Goal: Transaction & Acquisition: Purchase product/service

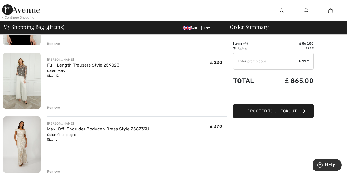
scroll to position [164, 0]
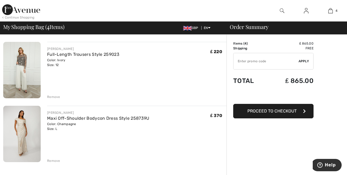
click at [54, 161] on div "Remove" at bounding box center [53, 160] width 13 height 5
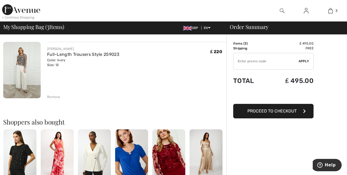
click at [58, 59] on div "Color: Ivory Size: 12" at bounding box center [83, 63] width 72 height 10
click at [166, 164] on img at bounding box center [168, 153] width 33 height 49
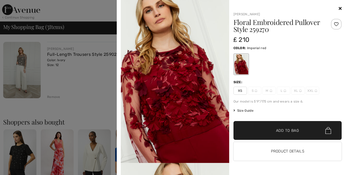
click at [339, 9] on icon at bounding box center [340, 8] width 3 height 4
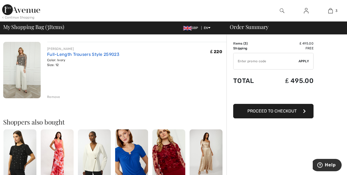
click at [63, 56] on link "Full-Length Trousers Style 259023" at bounding box center [83, 54] width 72 height 5
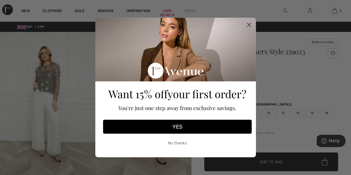
click at [249, 24] on circle "Close dialog" at bounding box center [249, 24] width 9 height 9
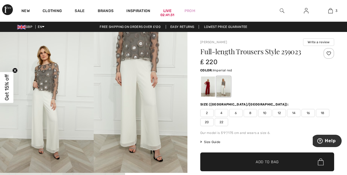
click at [210, 86] on div at bounding box center [208, 86] width 14 height 20
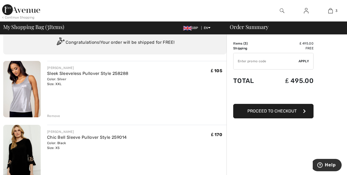
scroll to position [14, 0]
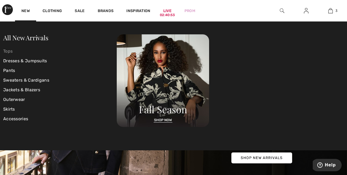
click at [11, 50] on link "Tops" at bounding box center [60, 51] width 114 height 10
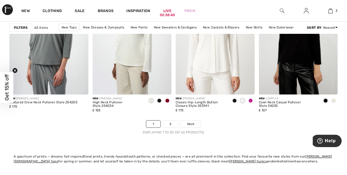
scroll to position [2221, 0]
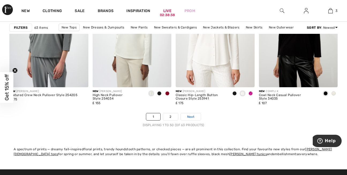
click at [191, 118] on span "Next" at bounding box center [190, 116] width 7 height 5
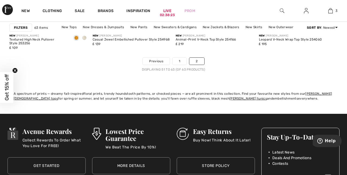
scroll to position [639, 0]
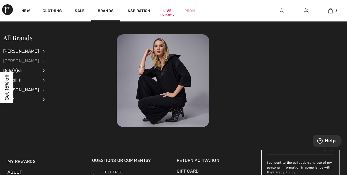
click at [20, 60] on div "[PERSON_NAME]" at bounding box center [21, 61] width 36 height 10
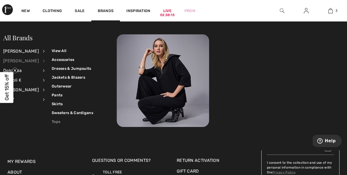
click at [52, 121] on link "Tops" at bounding box center [73, 121] width 42 height 9
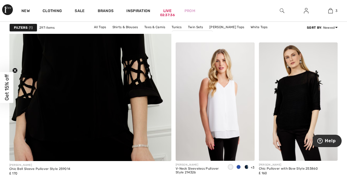
scroll to position [1371, 0]
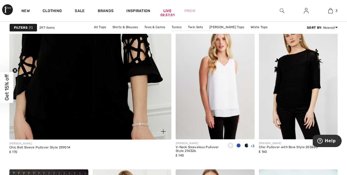
click at [164, 132] on img at bounding box center [163, 131] width 5 height 5
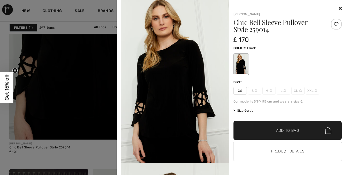
click at [341, 7] on icon at bounding box center [340, 8] width 3 height 4
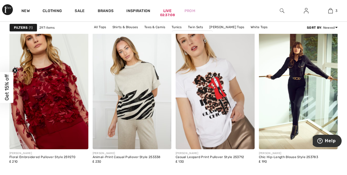
scroll to position [1867, 0]
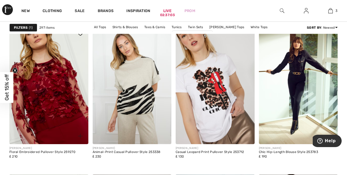
click at [80, 135] on img at bounding box center [80, 135] width 5 height 5
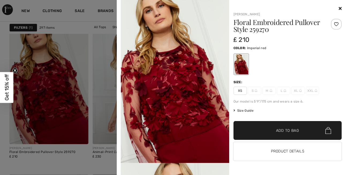
click at [241, 90] on span "XS" at bounding box center [240, 91] width 13 height 8
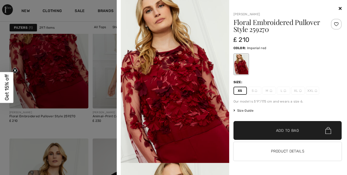
scroll to position [1917, 0]
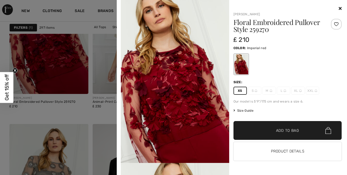
click at [284, 129] on span "Add to Bag" at bounding box center [287, 130] width 23 height 6
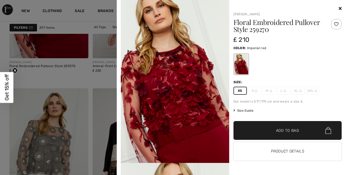
scroll to position [1985, 0]
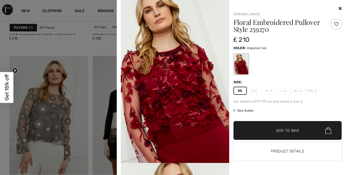
click at [340, 7] on icon at bounding box center [340, 8] width 3 height 4
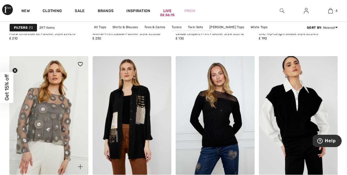
click at [80, 63] on img at bounding box center [80, 64] width 5 height 4
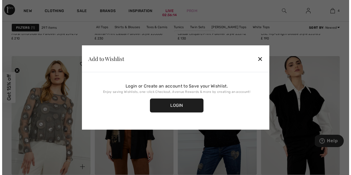
scroll to position [2003, 0]
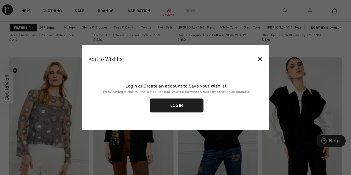
click at [260, 58] on div "✕" at bounding box center [260, 58] width 6 height 11
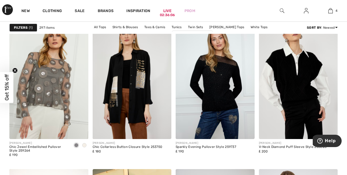
scroll to position [2042, 0]
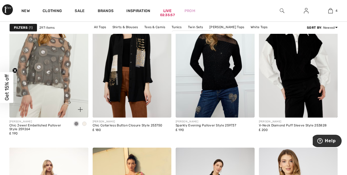
click at [79, 110] on img at bounding box center [80, 109] width 5 height 5
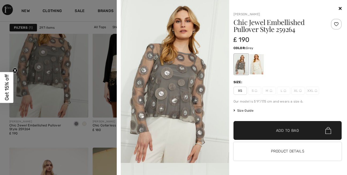
click at [341, 7] on icon at bounding box center [340, 8] width 3 height 4
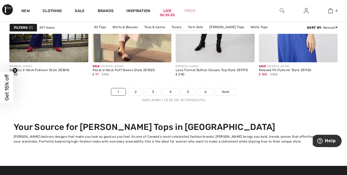
scroll to position [2260, 0]
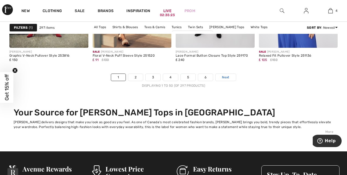
click at [224, 77] on span "Next" at bounding box center [225, 77] width 7 height 5
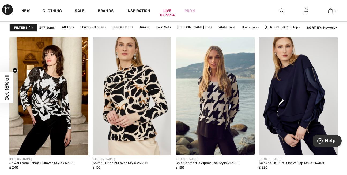
scroll to position [350, 0]
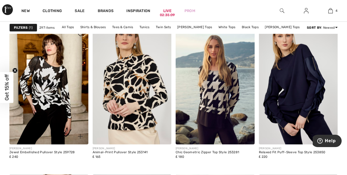
click at [81, 136] on img at bounding box center [80, 136] width 5 height 5
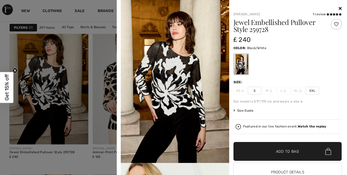
click at [339, 8] on icon at bounding box center [340, 8] width 3 height 4
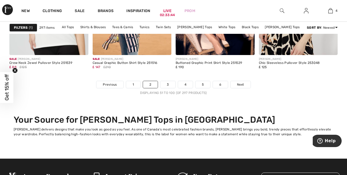
scroll to position [2239, 0]
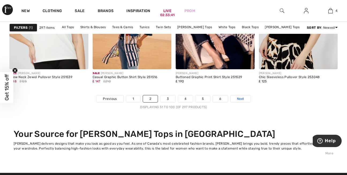
click at [241, 97] on span "Next" at bounding box center [240, 98] width 7 height 5
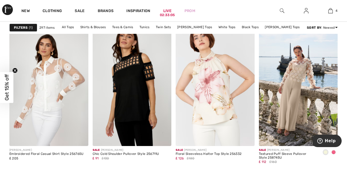
scroll to position [2025, 0]
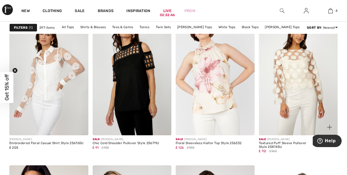
click at [309, 114] on img at bounding box center [298, 76] width 79 height 118
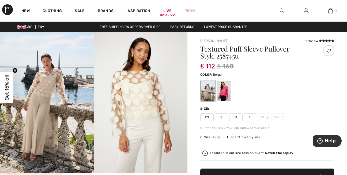
click at [58, 113] on img at bounding box center [47, 102] width 94 height 141
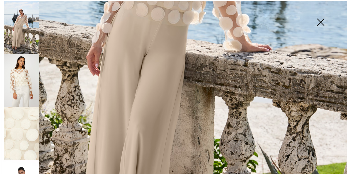
scroll to position [139, 0]
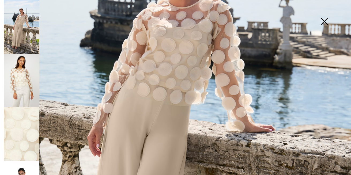
click at [323, 20] on img at bounding box center [324, 22] width 27 height 28
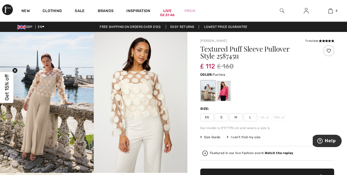
click at [223, 96] on div at bounding box center [224, 91] width 14 height 20
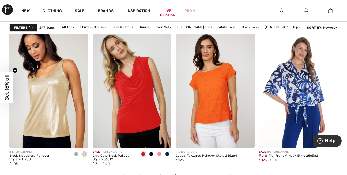
scroll to position [2171, 0]
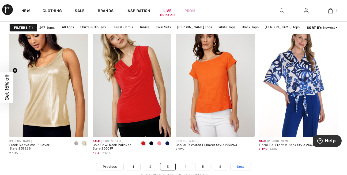
click at [241, 166] on span "Next" at bounding box center [240, 166] width 7 height 5
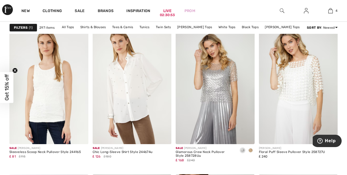
scroll to position [1871, 0]
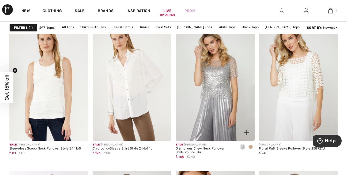
click at [247, 133] on img at bounding box center [246, 132] width 5 height 5
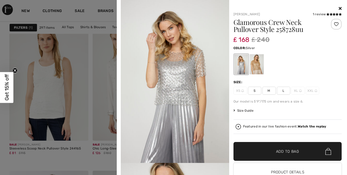
click at [339, 7] on icon at bounding box center [340, 8] width 3 height 4
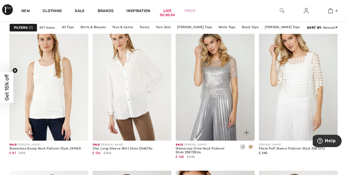
click at [251, 144] on span at bounding box center [251, 146] width 4 height 4
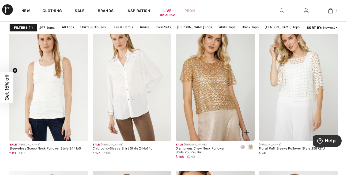
click at [247, 131] on img at bounding box center [246, 132] width 5 height 5
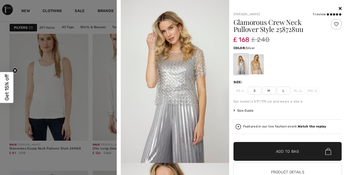
click at [339, 8] on icon at bounding box center [340, 8] width 3 height 4
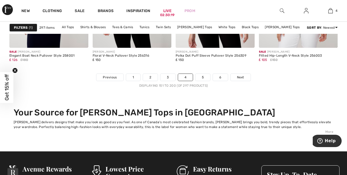
scroll to position [2278, 0]
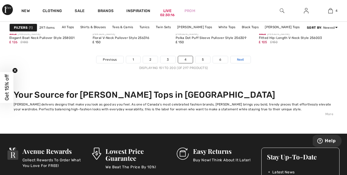
click at [242, 56] on link "Next" at bounding box center [241, 59] width 20 height 7
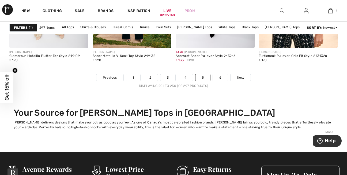
scroll to position [2285, 0]
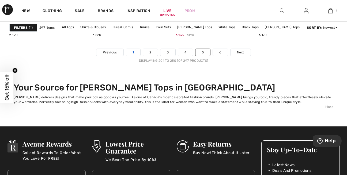
click at [133, 53] on link "1" at bounding box center [133, 52] width 14 height 7
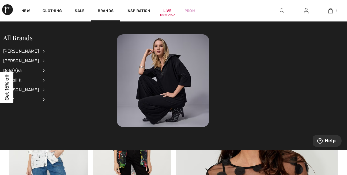
click at [36, 50] on li "[PERSON_NAME] View All Accessories Dresses & Jumpsuits Jackets & Blazers Outerw…" at bounding box center [27, 51] width 48 height 10
click at [32, 51] on div "[PERSON_NAME]" at bounding box center [21, 51] width 36 height 10
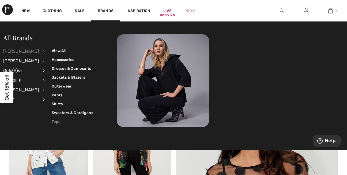
drag, startPoint x: 52, startPoint y: 122, endPoint x: 47, endPoint y: 121, distance: 4.4
click at [52, 121] on link "Tops" at bounding box center [73, 121] width 42 height 9
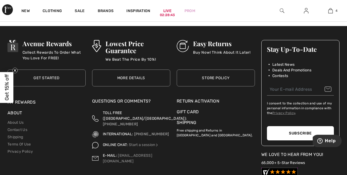
scroll to position [2292, 0]
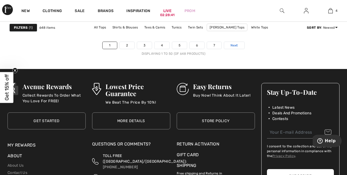
click at [238, 46] on span "Next" at bounding box center [234, 45] width 7 height 5
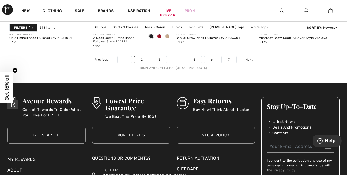
scroll to position [2281, 0]
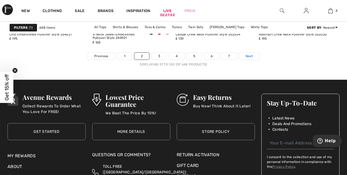
click at [248, 57] on span "Next" at bounding box center [249, 56] width 7 height 5
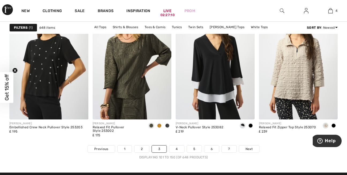
scroll to position [2210, 0]
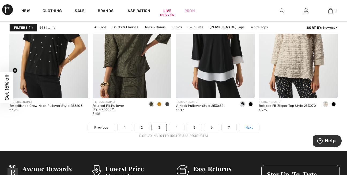
click at [250, 128] on span "Next" at bounding box center [249, 127] width 7 height 5
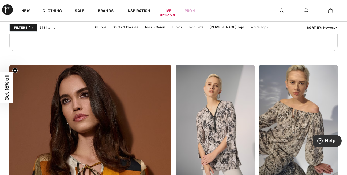
scroll to position [1225, 0]
